Goal: Check status: Check status

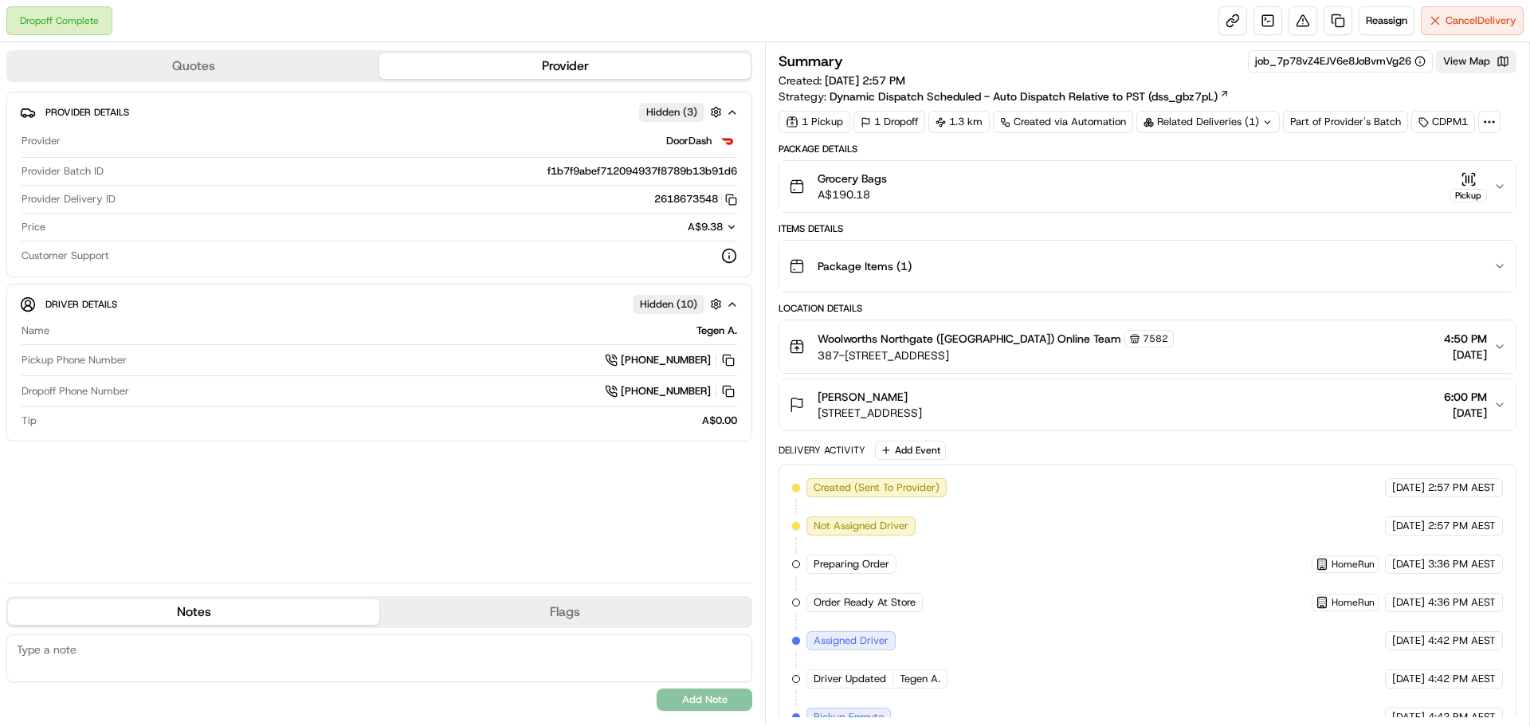
click at [1473, 61] on button "View Map" at bounding box center [1476, 61] width 80 height 22
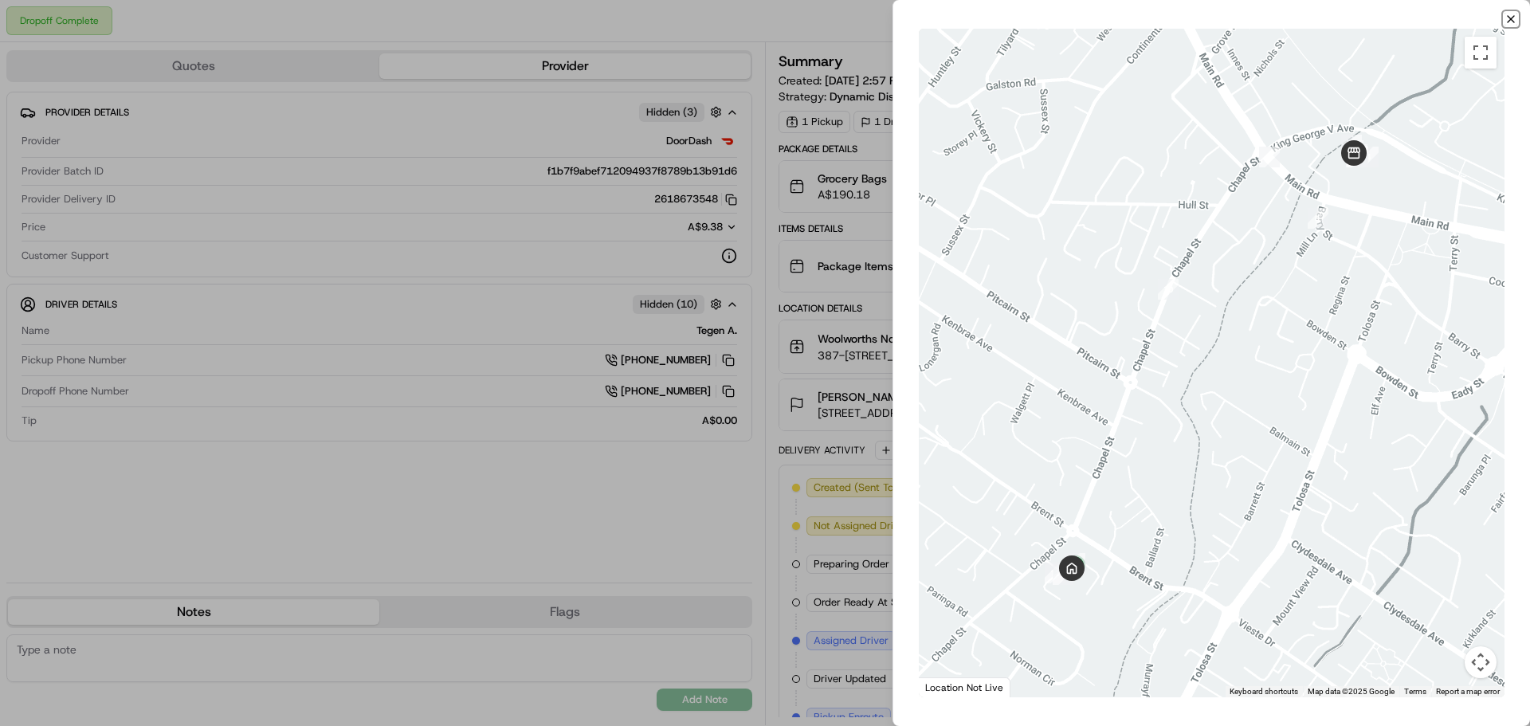
click at [1516, 15] on icon "button" at bounding box center [1510, 19] width 13 height 13
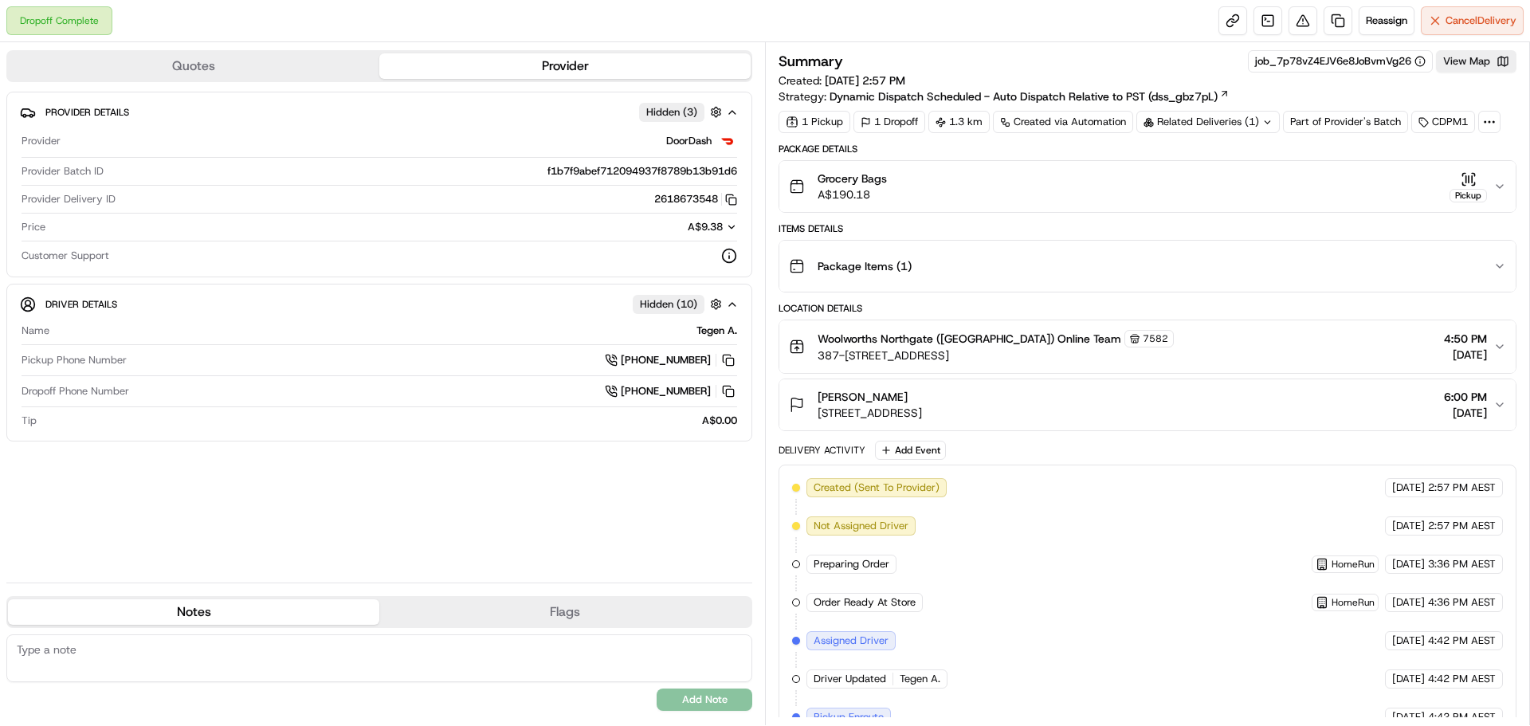
click at [1500, 187] on icon "button" at bounding box center [1499, 186] width 13 height 13
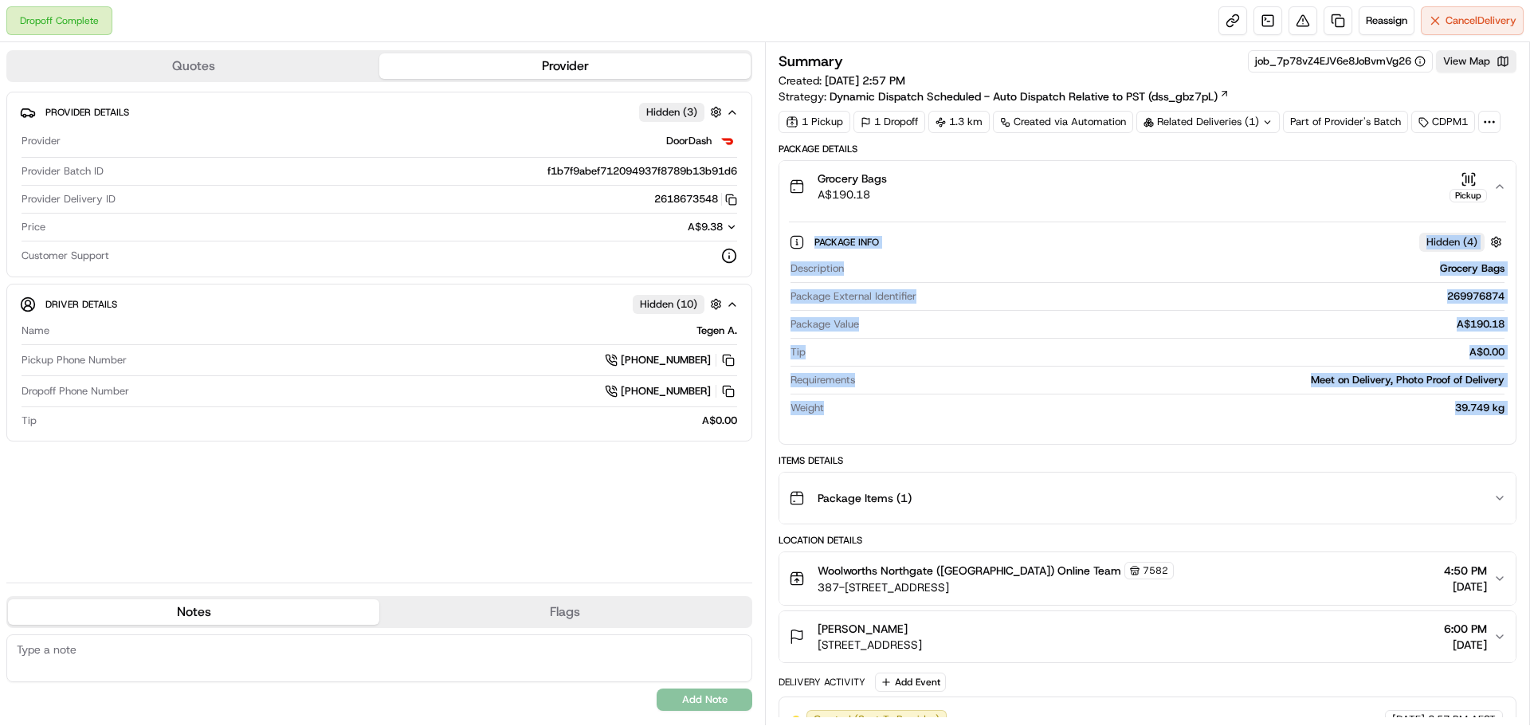
click at [1283, 223] on div "Package Info Hidden ( 4 ) Description Grocery Bags Package External Identifier …" at bounding box center [1147, 322] width 717 height 200
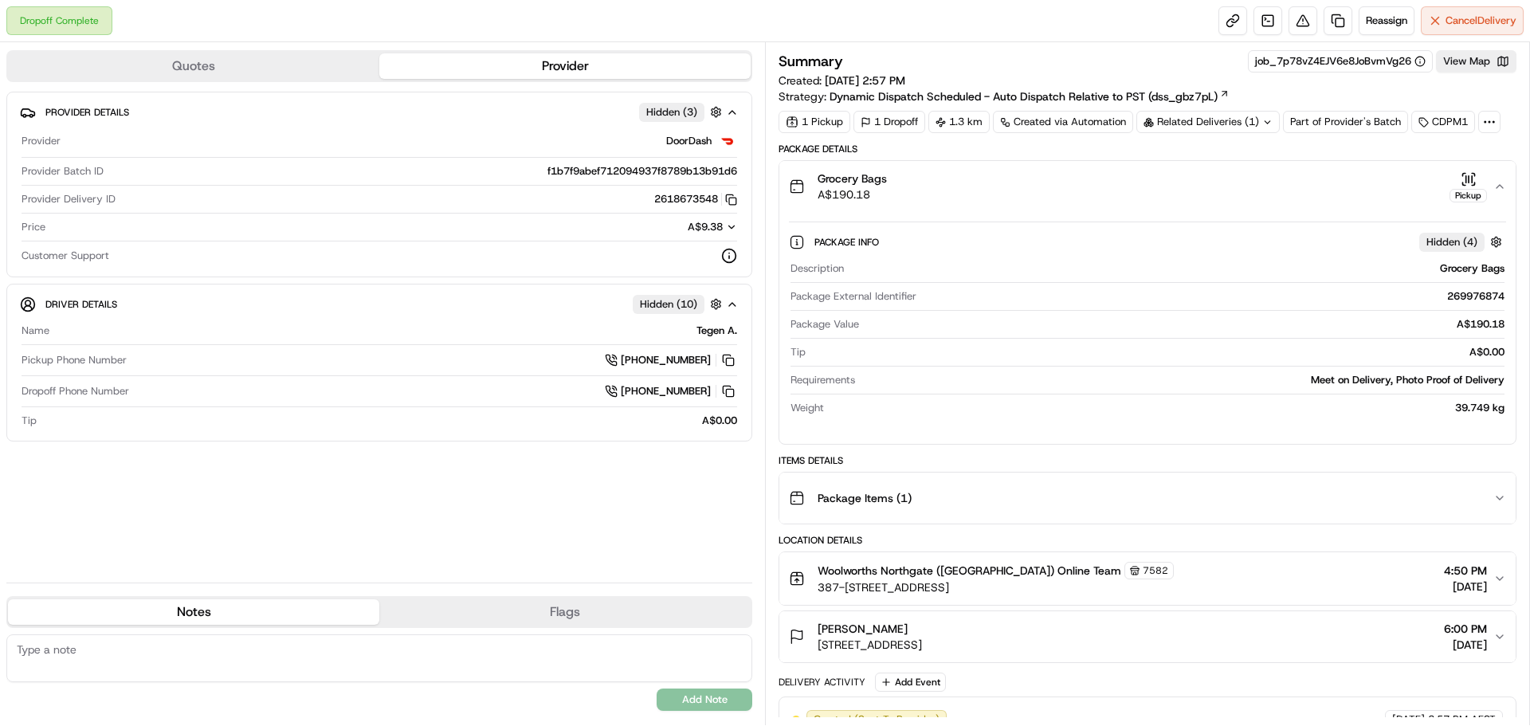
click at [1469, 184] on icon "button" at bounding box center [1469, 179] width 16 height 16
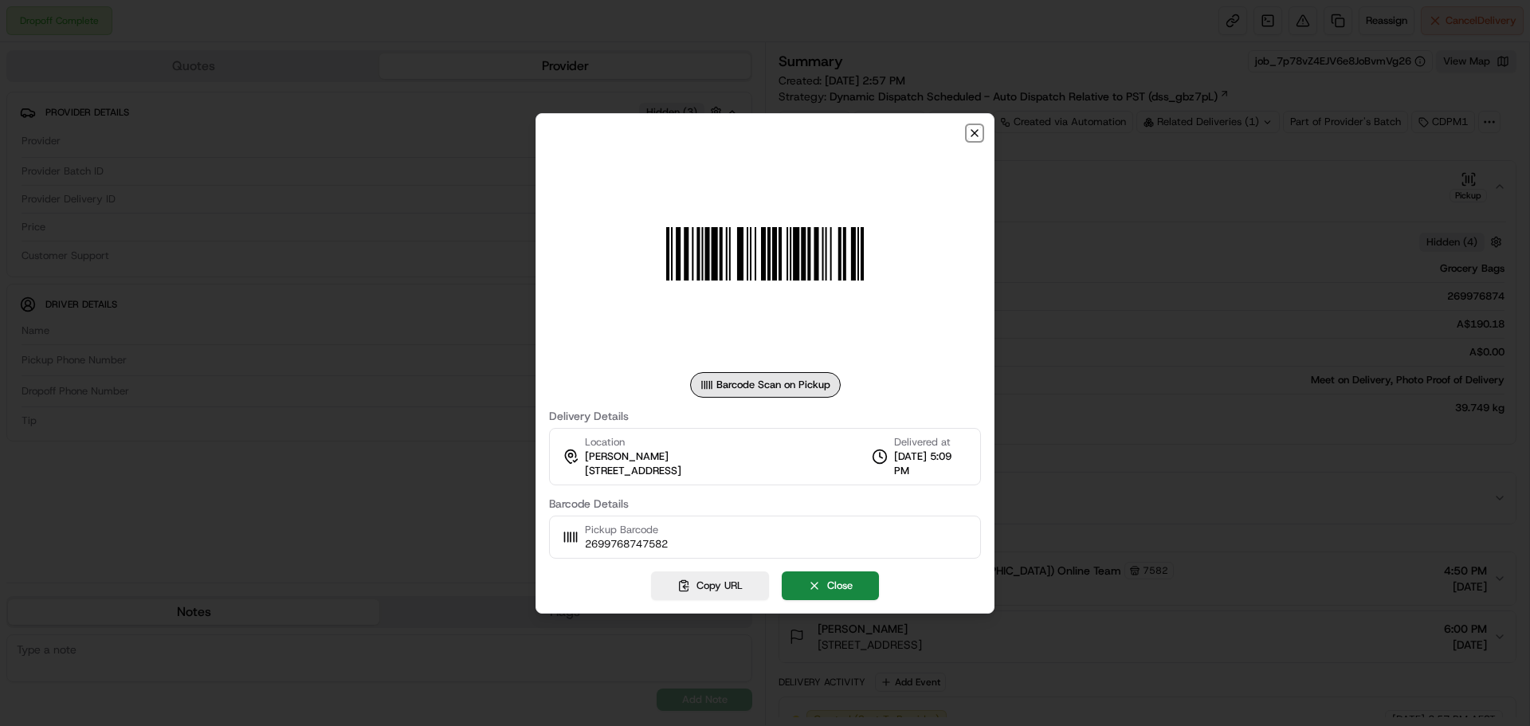
click at [972, 134] on icon "button" at bounding box center [974, 133] width 13 height 13
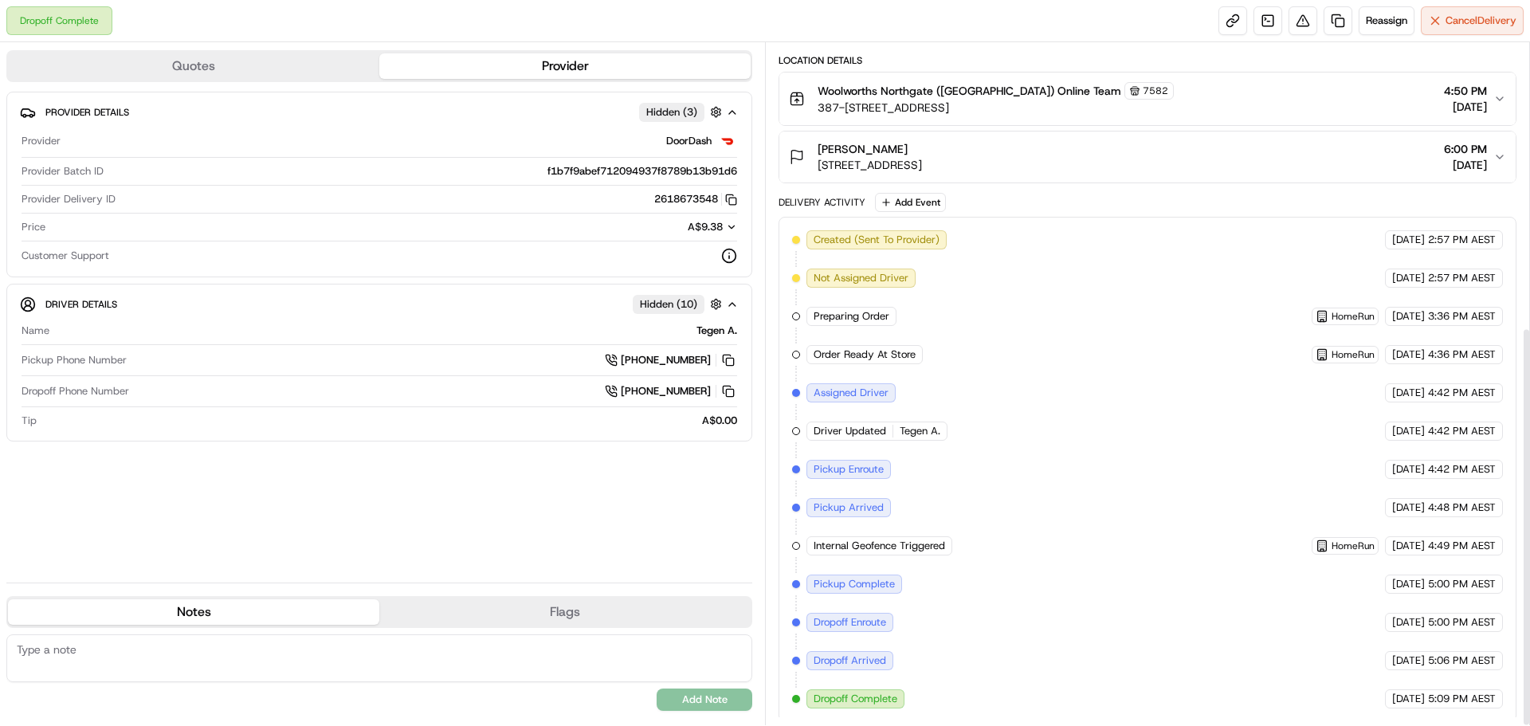
scroll to position [484, 0]
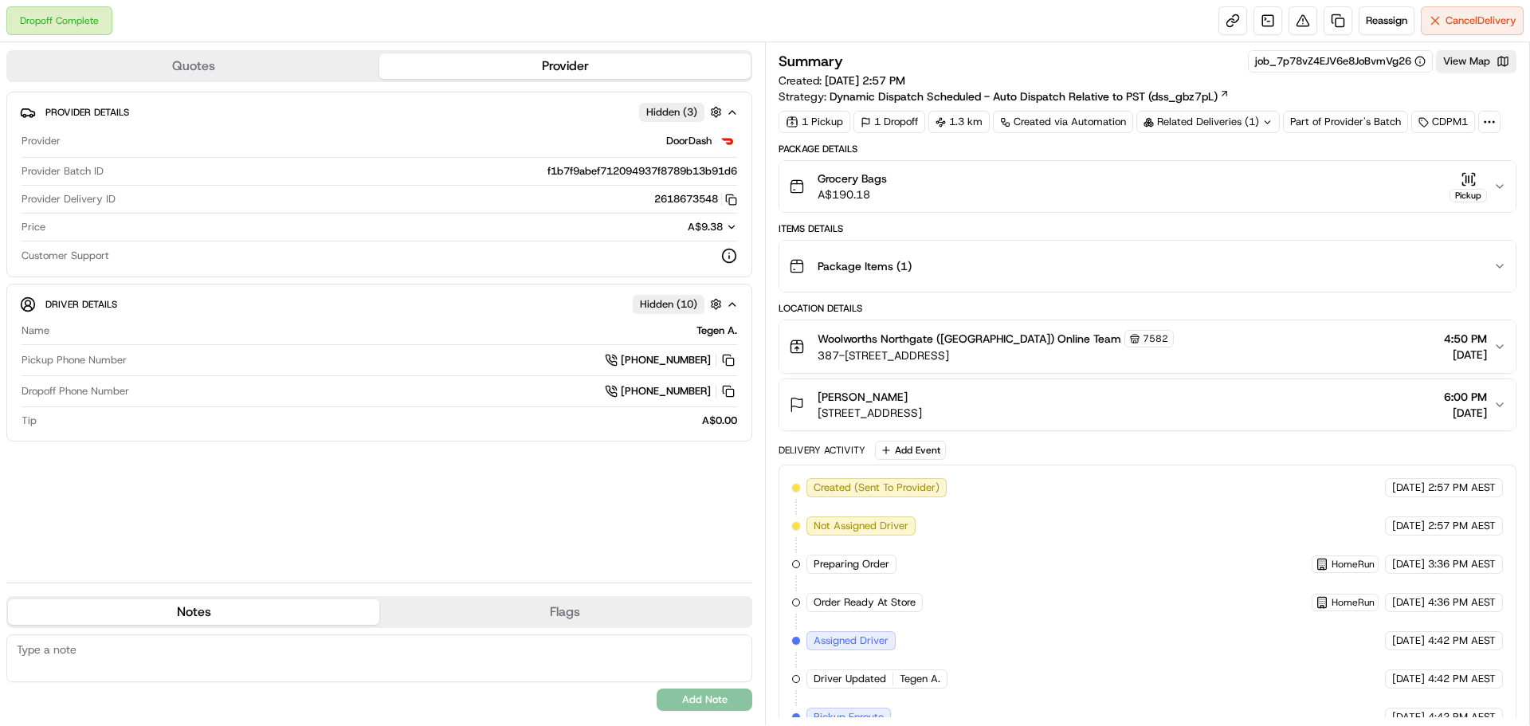
click at [1500, 187] on icon "button" at bounding box center [1499, 186] width 13 height 13
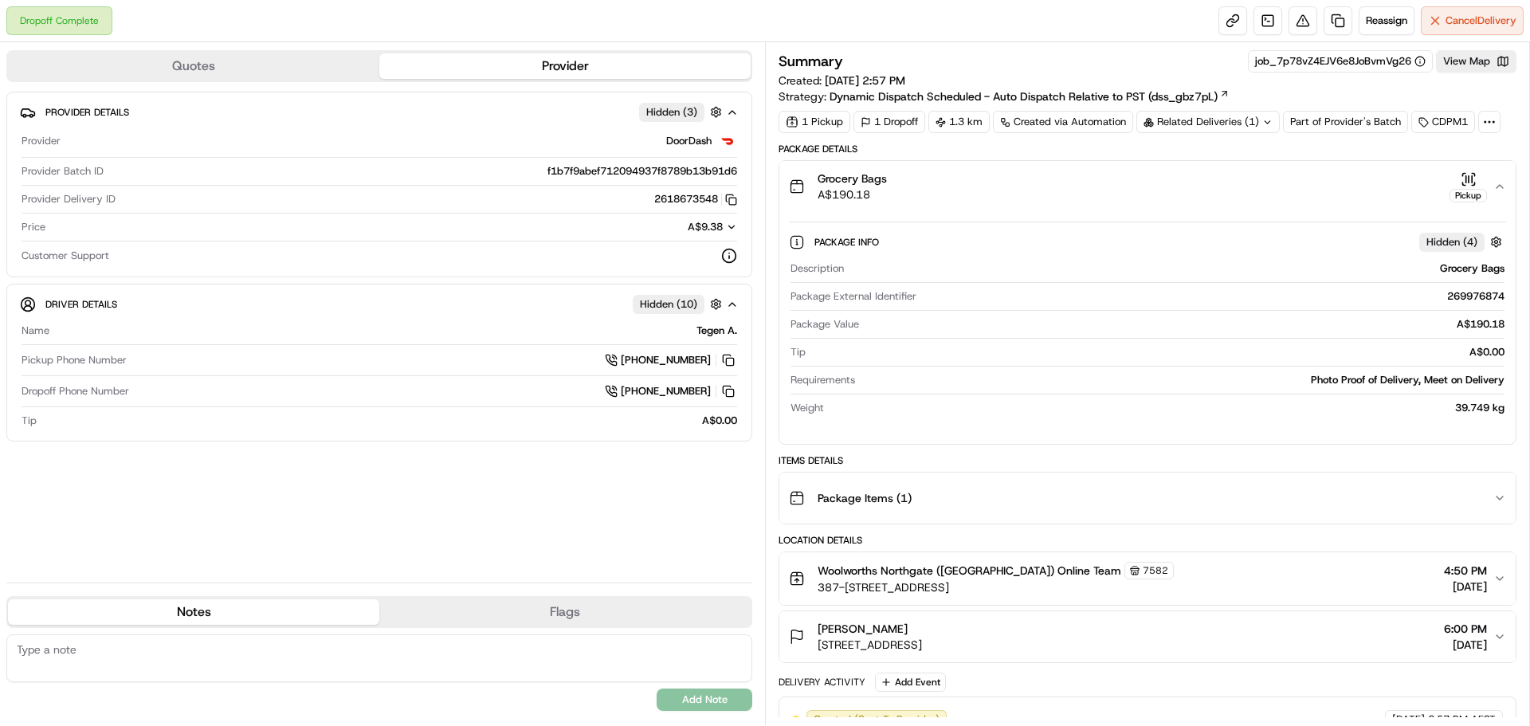
click at [1460, 187] on div "Pickup" at bounding box center [1467, 186] width 37 height 31
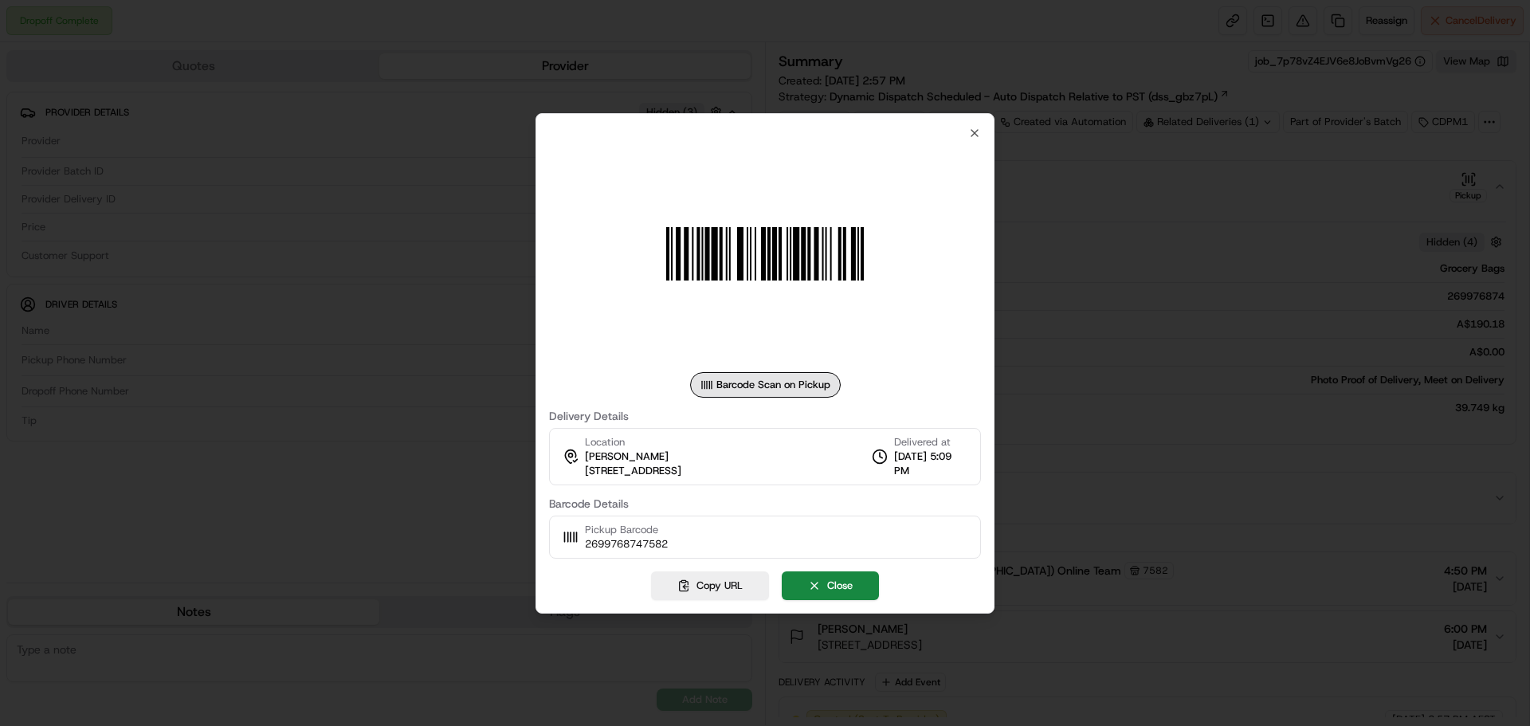
click at [732, 531] on div "Pickup Barcode 2699768747582" at bounding box center [765, 537] width 432 height 43
click at [974, 132] on icon "button" at bounding box center [974, 133] width 6 height 6
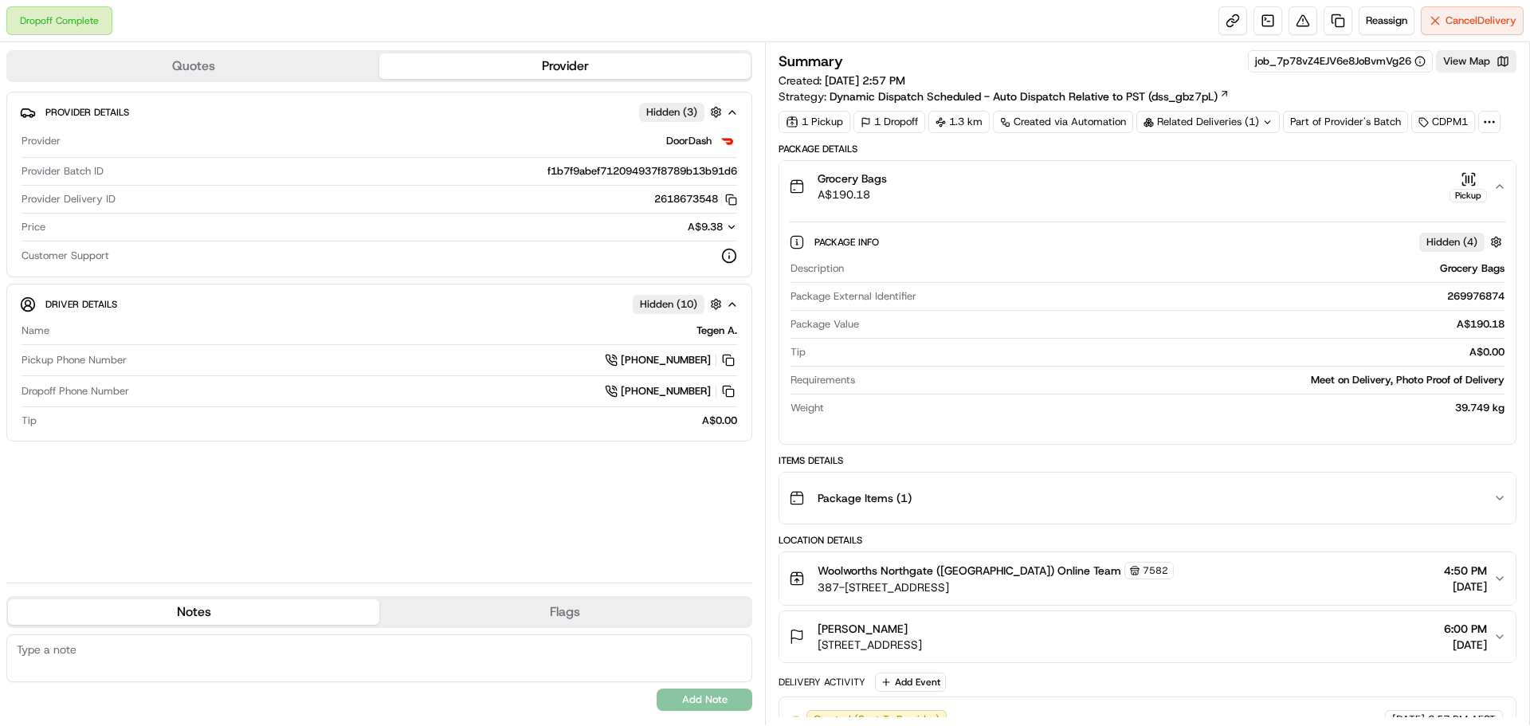
click at [1465, 195] on div "Pickup" at bounding box center [1467, 196] width 37 height 14
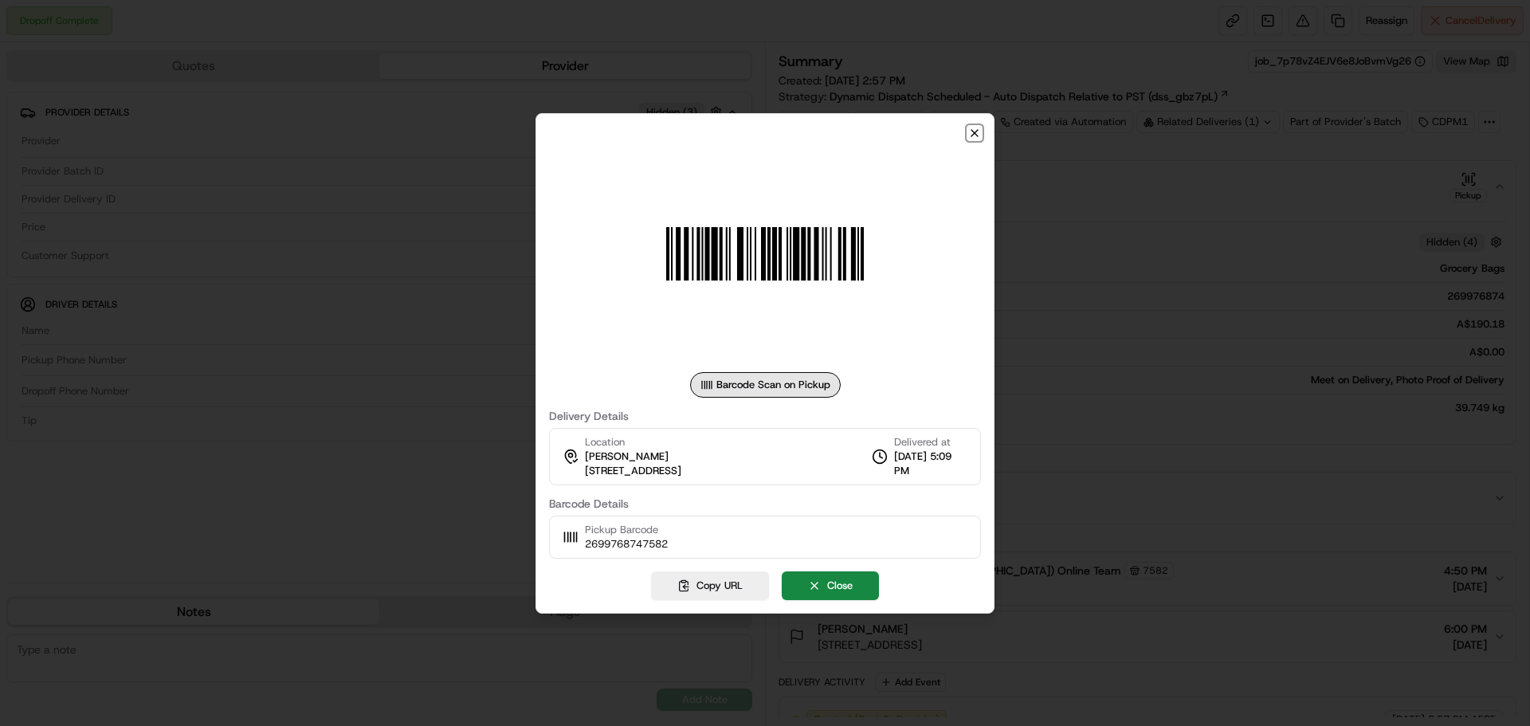
click at [979, 129] on icon "button" at bounding box center [974, 133] width 13 height 13
